Goal: Task Accomplishment & Management: Manage account settings

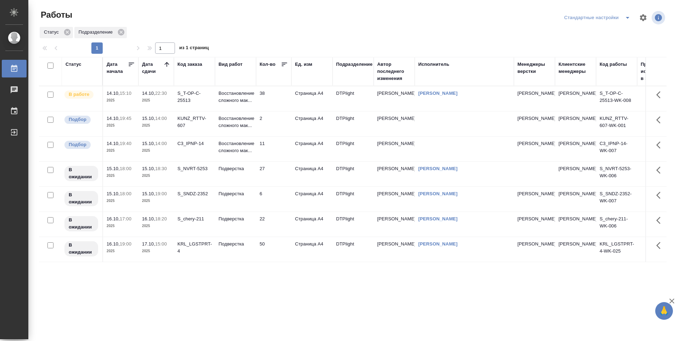
click at [277, 100] on td "38" at bounding box center [273, 98] width 35 height 25
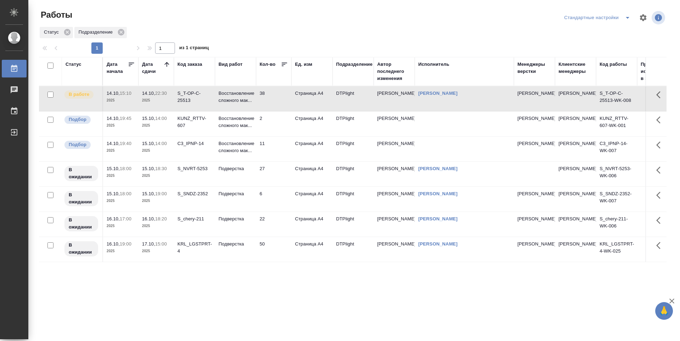
click at [277, 100] on td "38" at bounding box center [273, 98] width 35 height 25
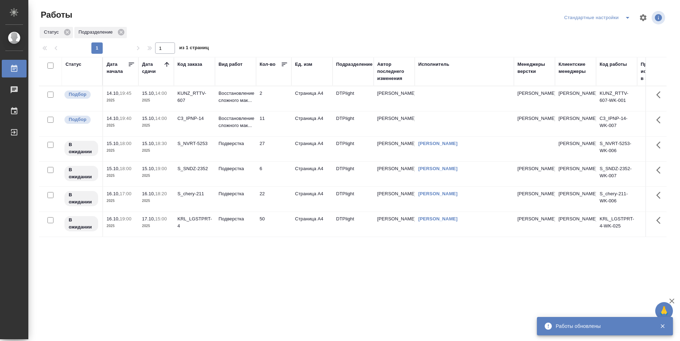
click at [274, 219] on td "50" at bounding box center [273, 224] width 35 height 25
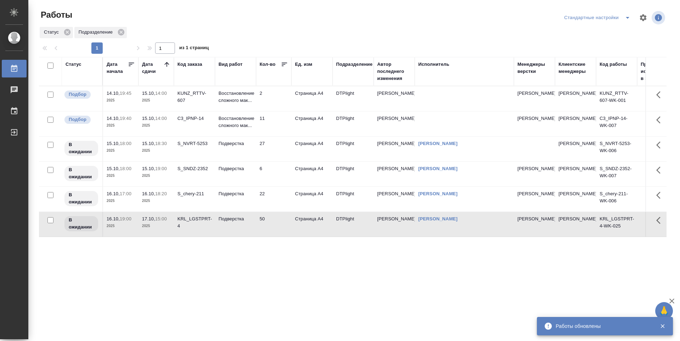
click at [274, 219] on td "50" at bounding box center [273, 224] width 35 height 25
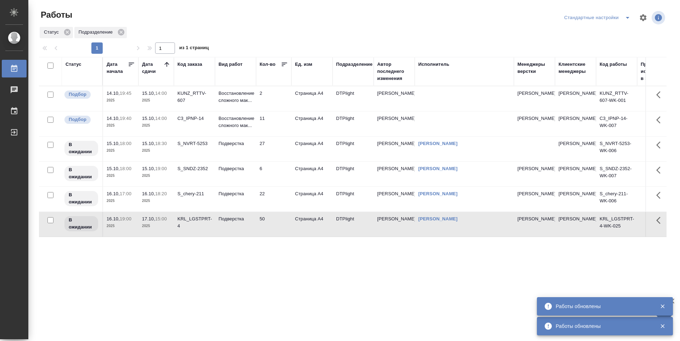
click at [277, 276] on div "Статус Дата начала Дата сдачи Код заказа Вид работ Кол-во Ед. изм Подразделение…" at bounding box center [352, 184] width 627 height 255
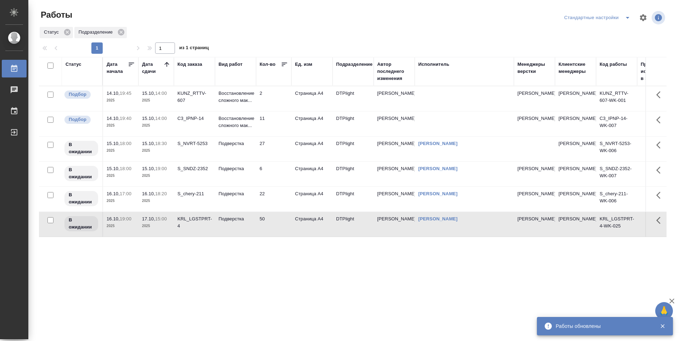
click at [169, 64] on icon at bounding box center [166, 64] width 7 height 7
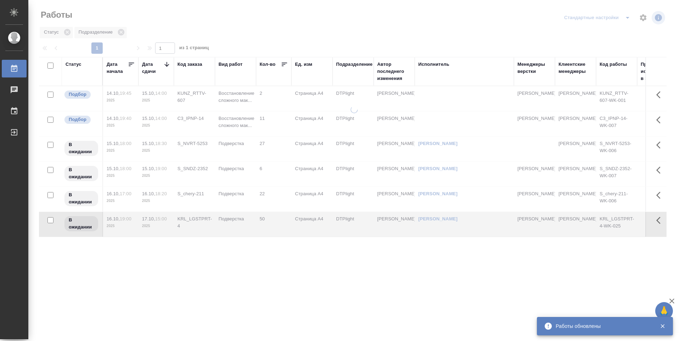
click at [169, 64] on icon at bounding box center [166, 64] width 7 height 7
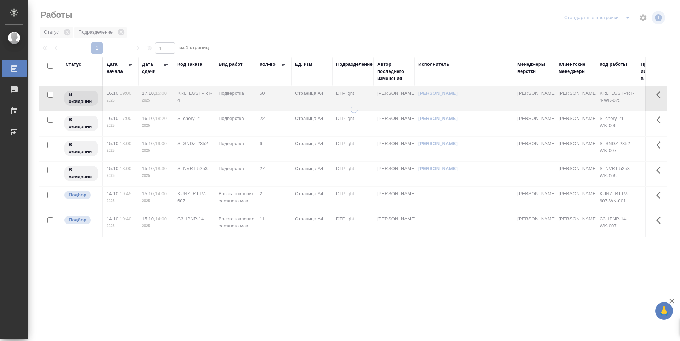
click at [167, 64] on icon at bounding box center [166, 64] width 7 height 7
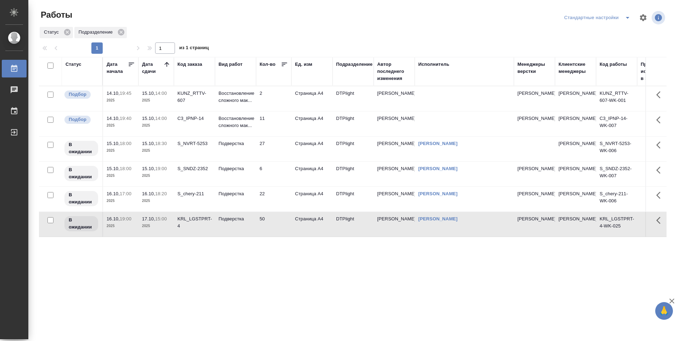
drag, startPoint x: 264, startPoint y: 268, endPoint x: 262, endPoint y: 272, distance: 4.6
click at [263, 269] on div "Статус Дата начала Дата сдачи Код заказа Вид работ Кол-во Ед. изм Подразделение…" at bounding box center [352, 184] width 627 height 255
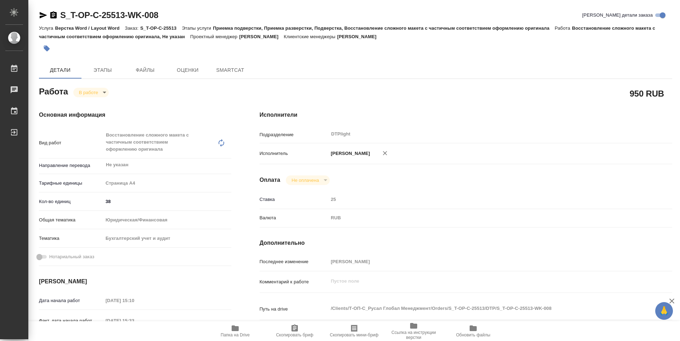
type textarea "x"
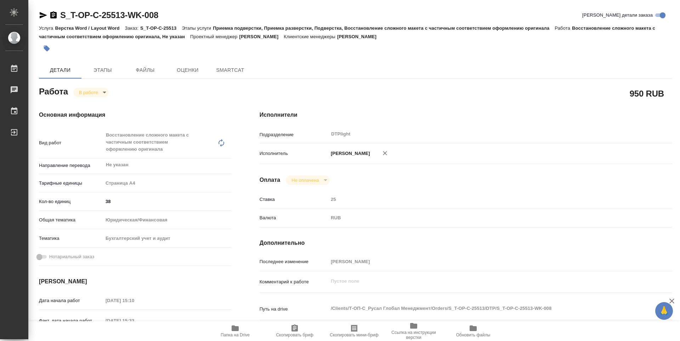
type textarea "x"
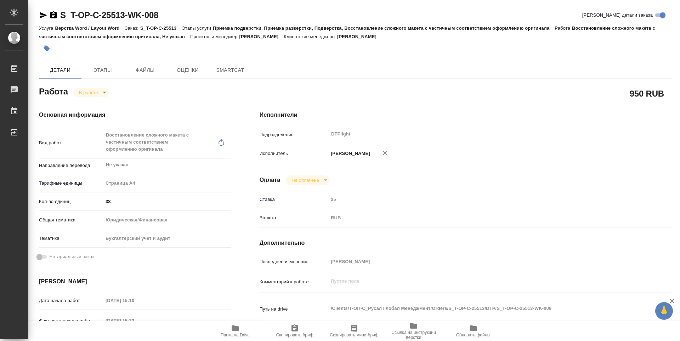
type textarea "x"
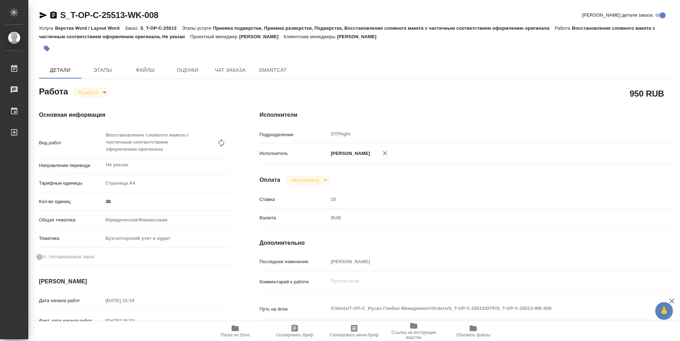
type textarea "x"
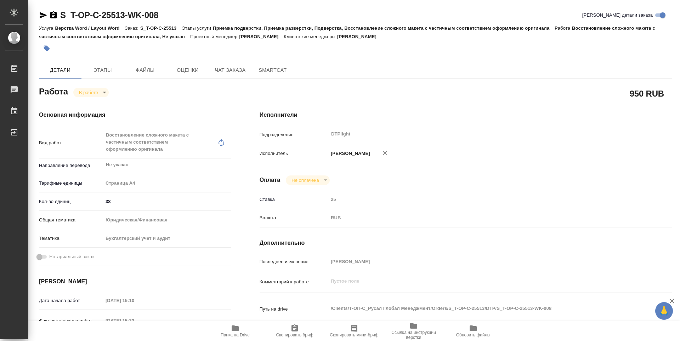
click at [243, 328] on span "Папка на Drive" at bounding box center [235, 330] width 51 height 13
type textarea "x"
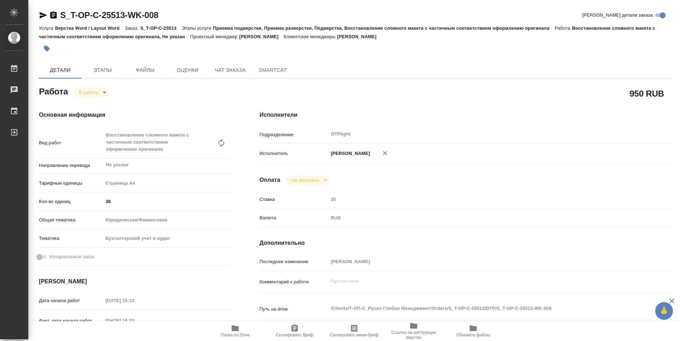
type textarea "x"
click at [105, 93] on body "🙏 .cls-1 fill:#fff; AWATERA Guselnikov Roman Работы 0 Чаты График Выйти S_T-OP-…" at bounding box center [340, 170] width 680 height 341
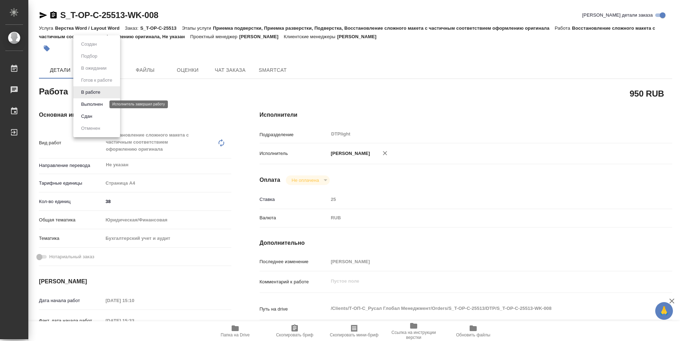
click at [104, 106] on button "Выполнен" at bounding box center [92, 105] width 26 height 8
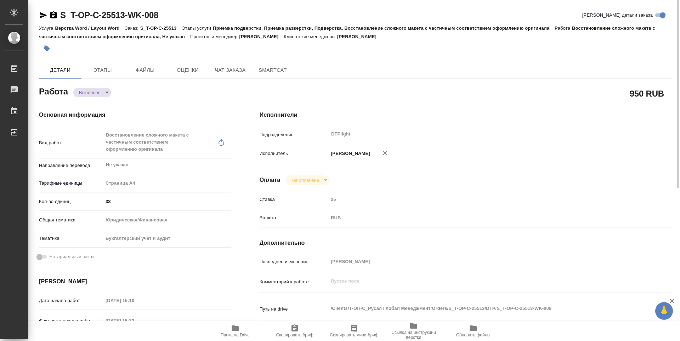
type textarea "x"
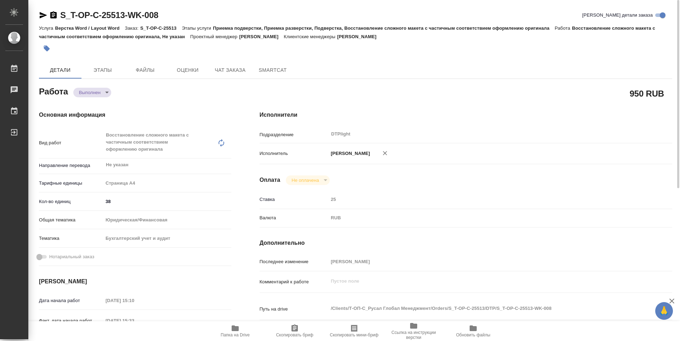
type textarea "x"
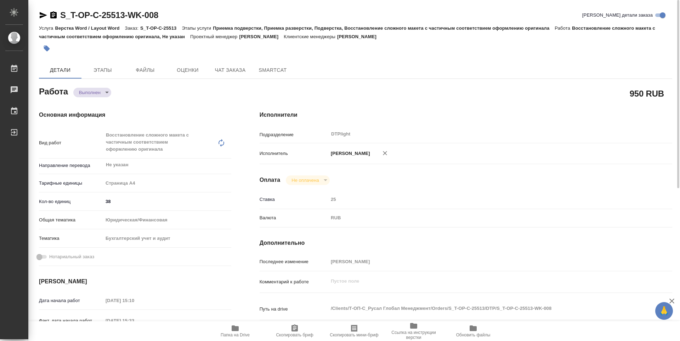
type textarea "x"
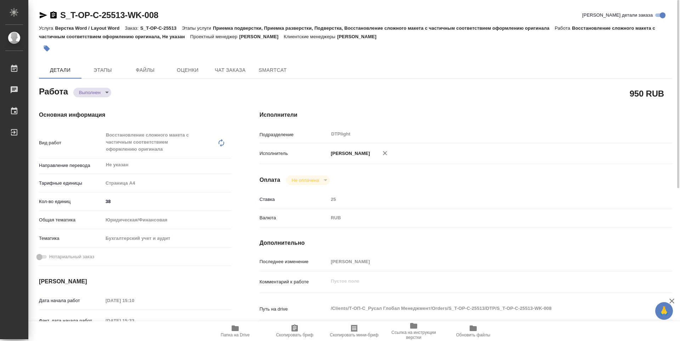
type textarea "x"
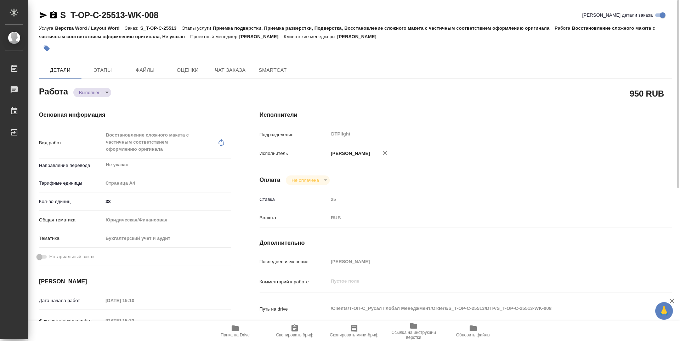
click at [55, 17] on icon "button" at bounding box center [53, 14] width 6 height 7
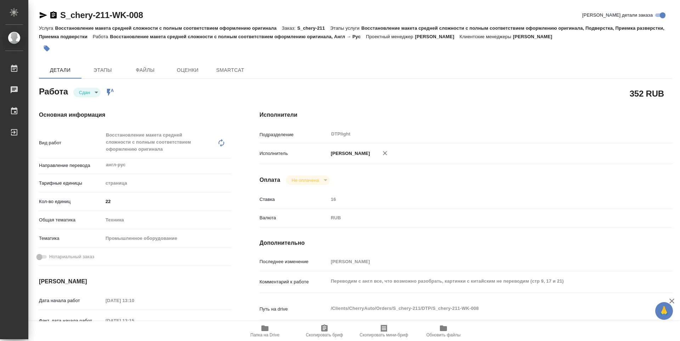
type textarea "x"
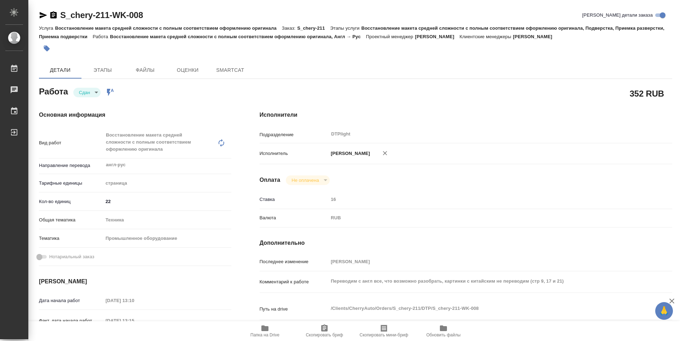
type textarea "x"
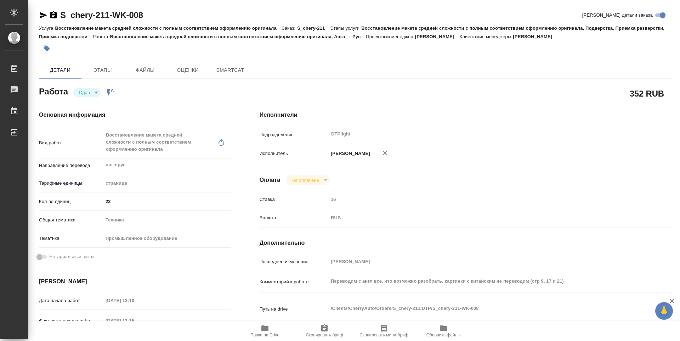
type textarea "x"
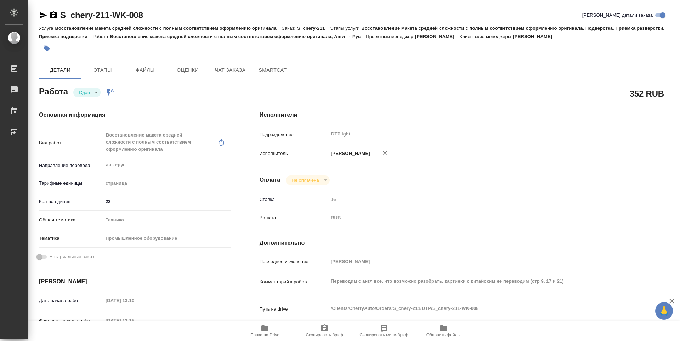
click at [56, 16] on icon "button" at bounding box center [53, 14] width 6 height 7
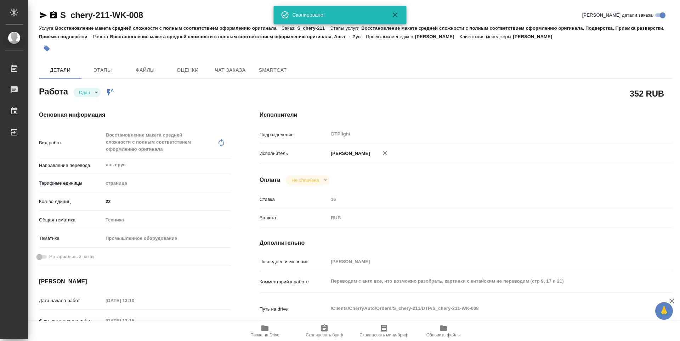
type textarea "x"
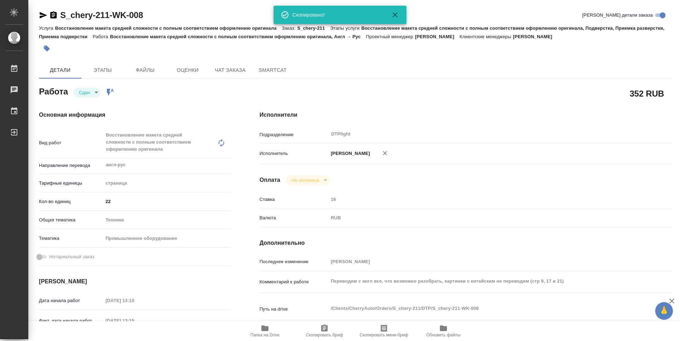
type textarea "x"
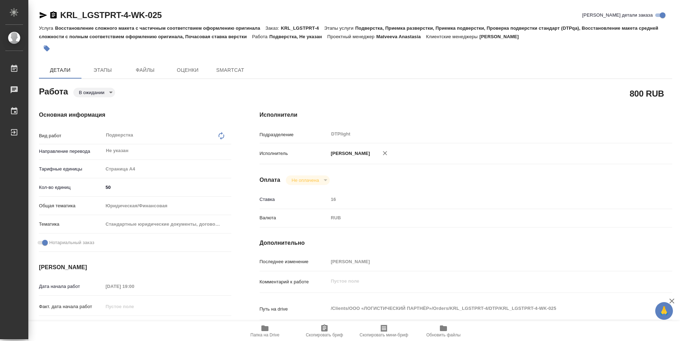
type textarea "x"
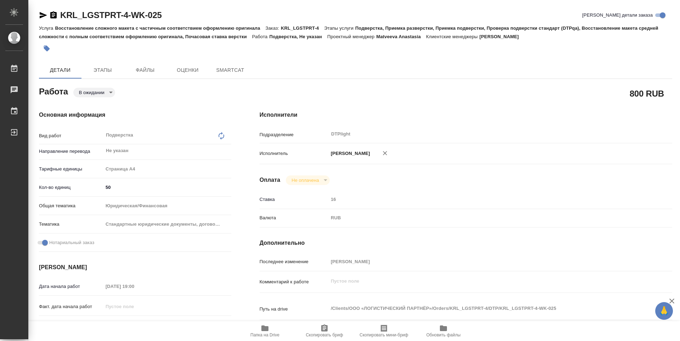
type textarea "x"
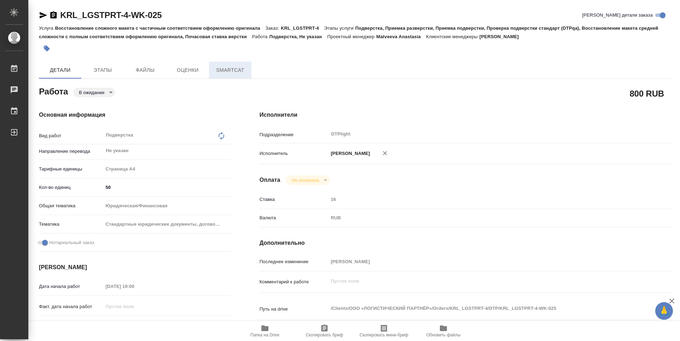
type textarea "x"
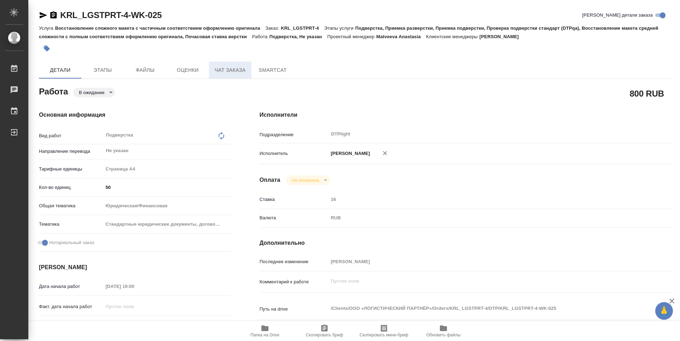
click at [237, 75] on button "Чат заказа" at bounding box center [230, 70] width 42 height 17
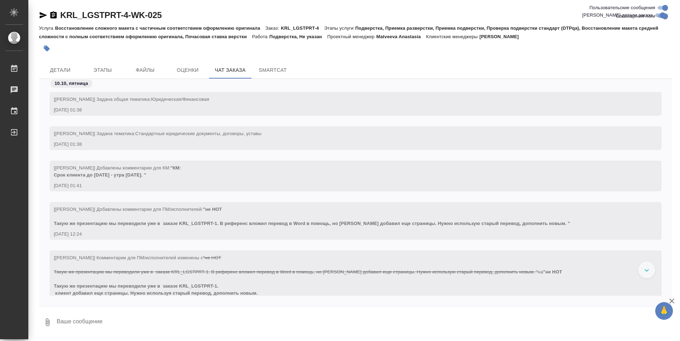
click at [610, 54] on div at bounding box center [355, 49] width 633 height 16
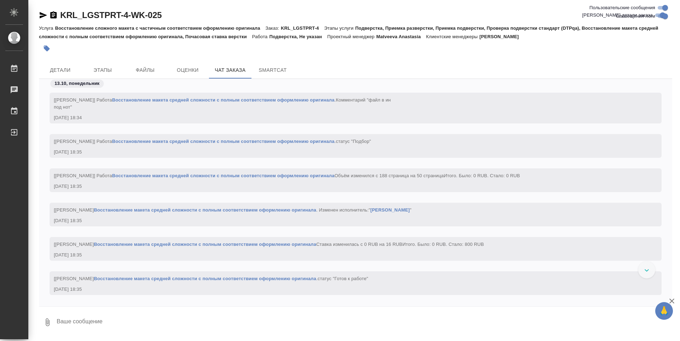
scroll to position [4532, 0]
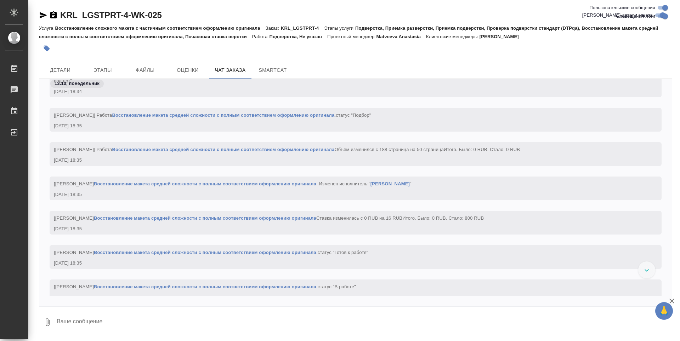
click at [316, 187] on link "Восстановление макета средней сложности с полным соответствием оформлению ориги…" at bounding box center [205, 183] width 222 height 5
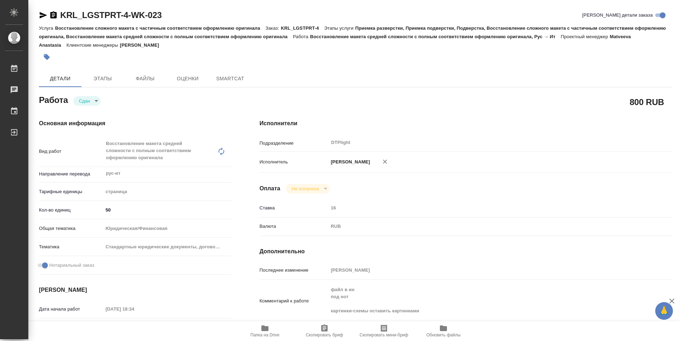
type textarea "x"
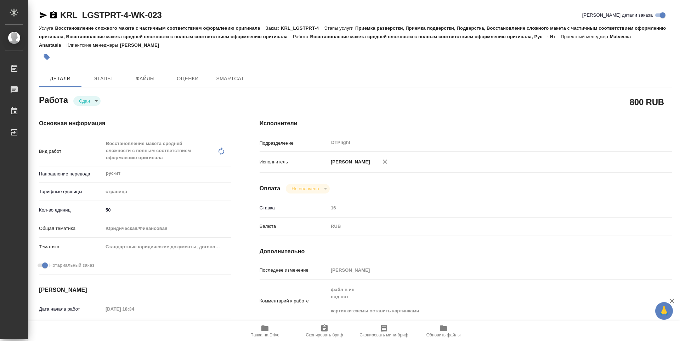
type textarea "x"
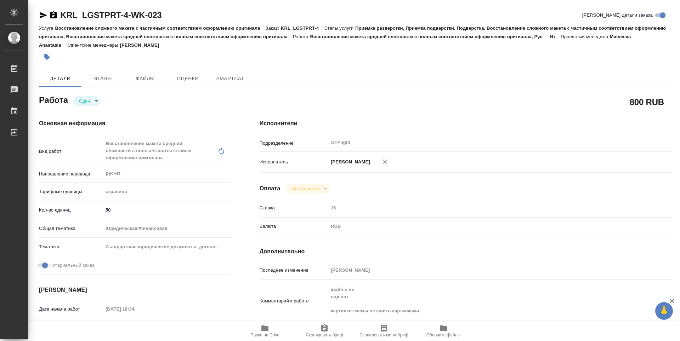
type textarea "x"
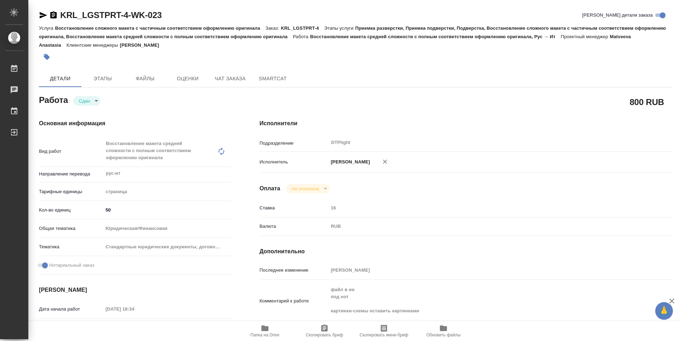
type textarea "x"
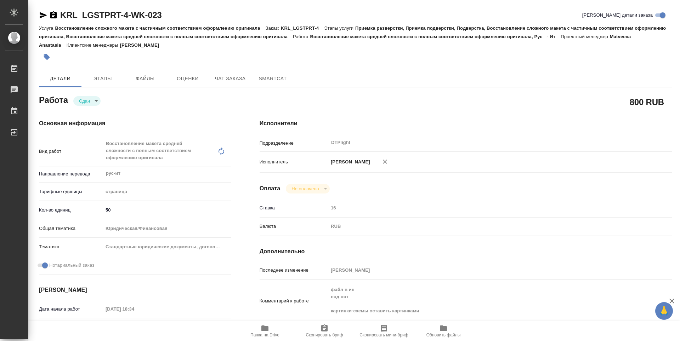
click at [52, 14] on icon "button" at bounding box center [53, 14] width 6 height 7
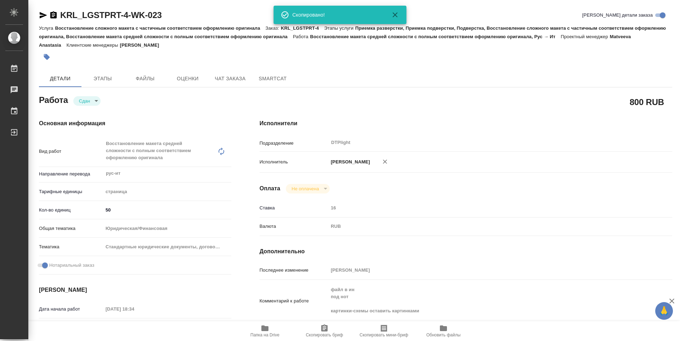
type textarea "x"
